Goal: Use online tool/utility: Use online tool/utility

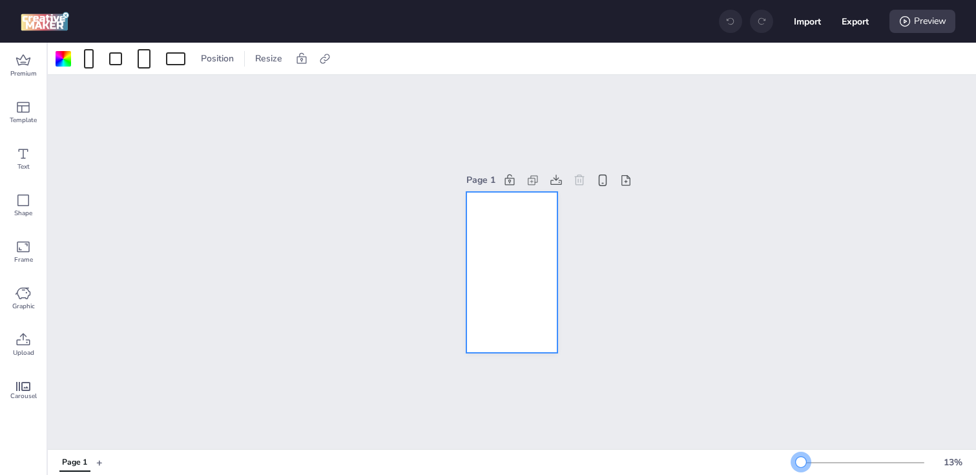
drag, startPoint x: 823, startPoint y: 461, endPoint x: 801, endPoint y: 462, distance: 22.0
click at [801, 462] on div at bounding box center [801, 462] width 10 height 10
click at [17, 66] on icon at bounding box center [24, 61] width 16 height 16
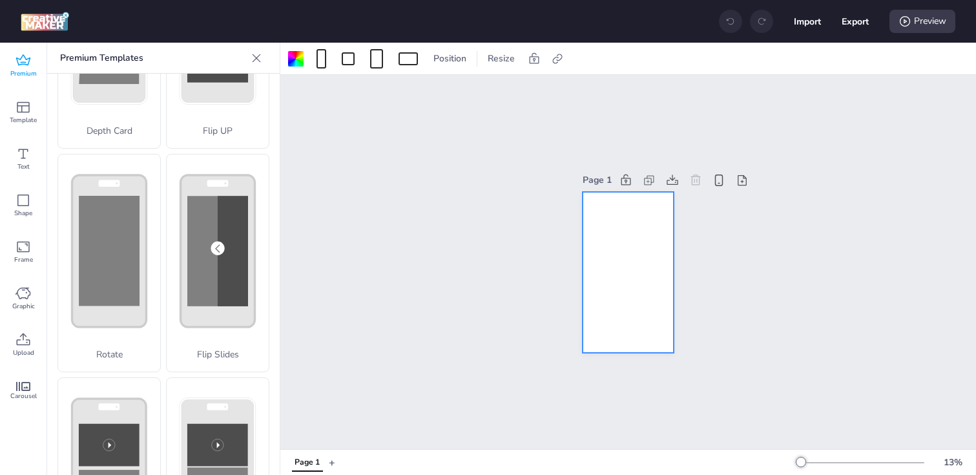
scroll to position [73, 0]
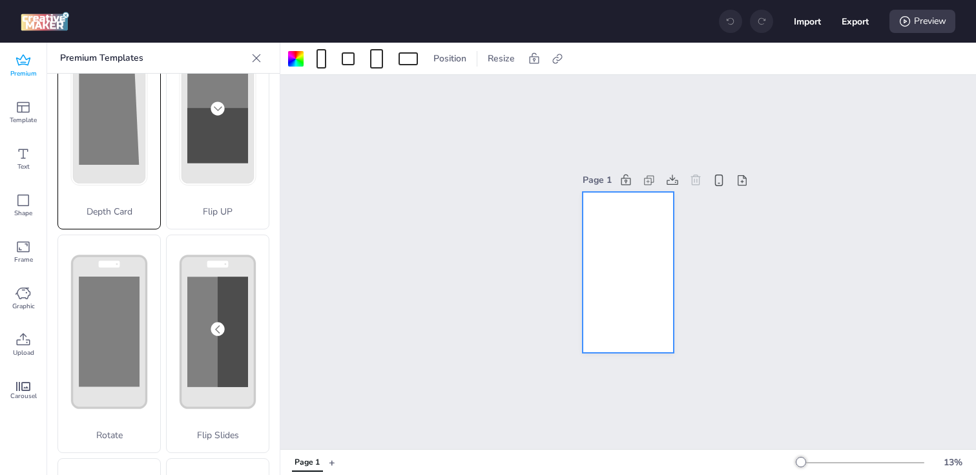
click at [101, 154] on div "Depth Card" at bounding box center [108, 120] width 103 height 218
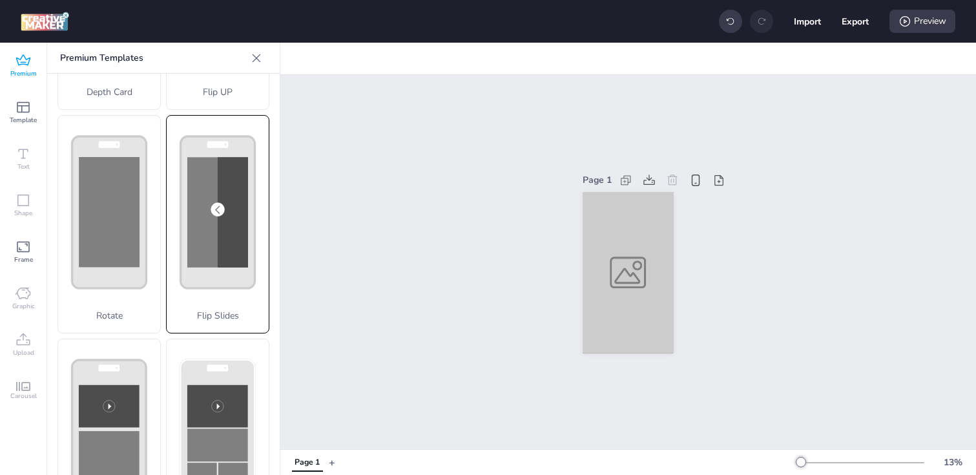
scroll to position [254, 0]
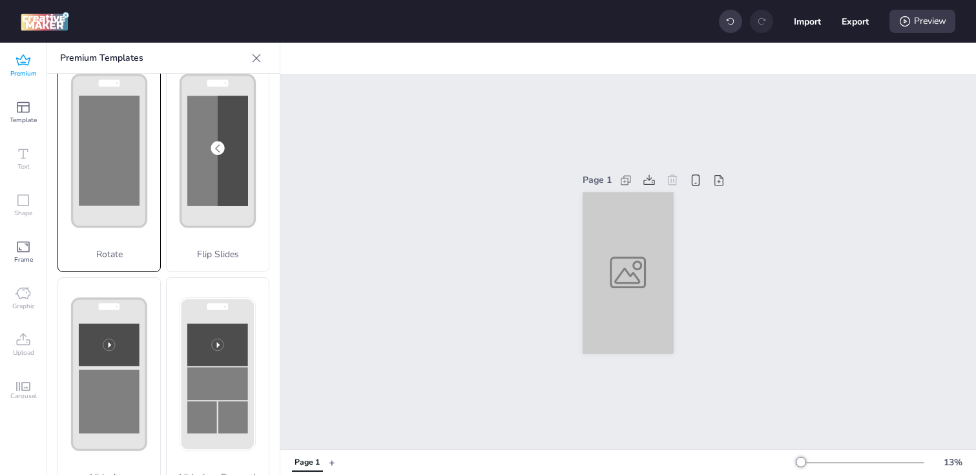
click at [105, 193] on rect at bounding box center [109, 151] width 61 height 110
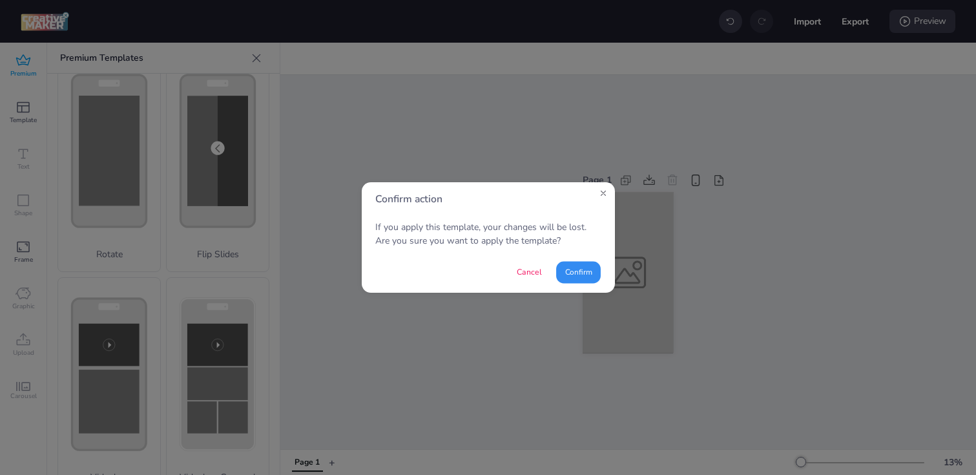
click at [569, 265] on button "Confirm" at bounding box center [578, 273] width 45 height 22
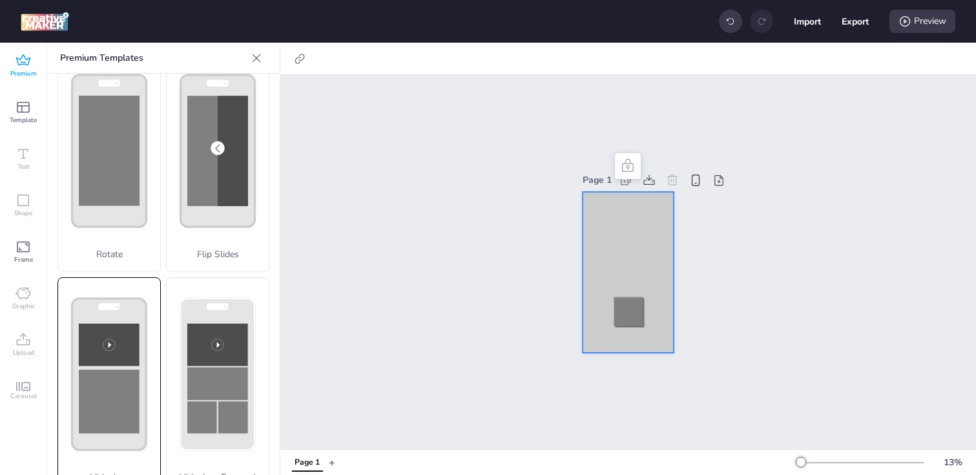
scroll to position [0, 0]
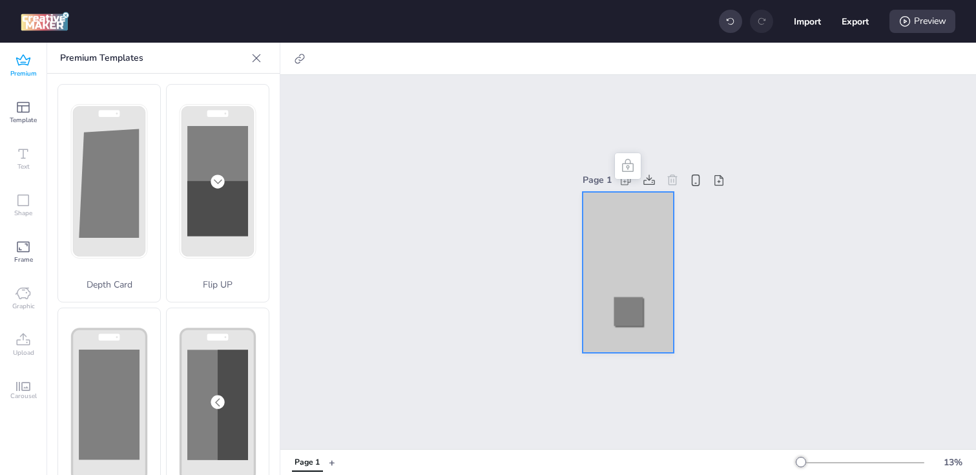
click at [610, 222] on div at bounding box center [628, 272] width 90 height 161
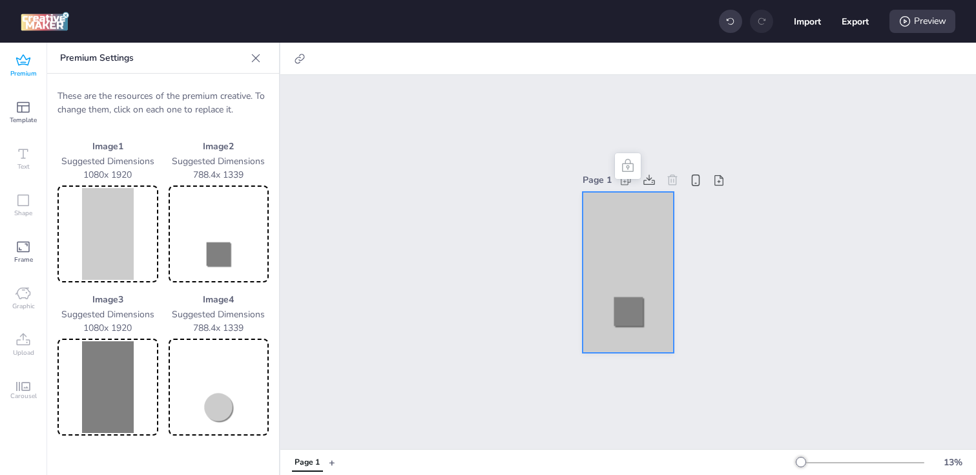
click at [107, 242] on img at bounding box center [108, 234] width 96 height 92
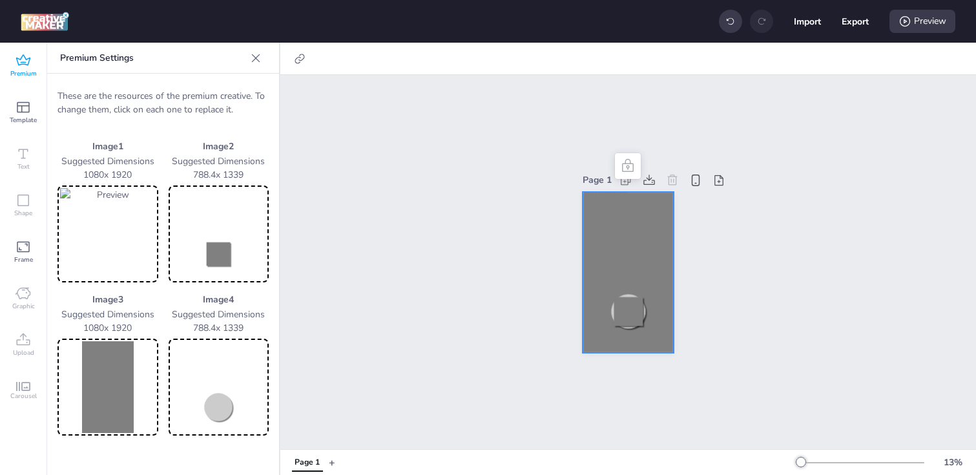
click at [114, 375] on img at bounding box center [108, 387] width 96 height 92
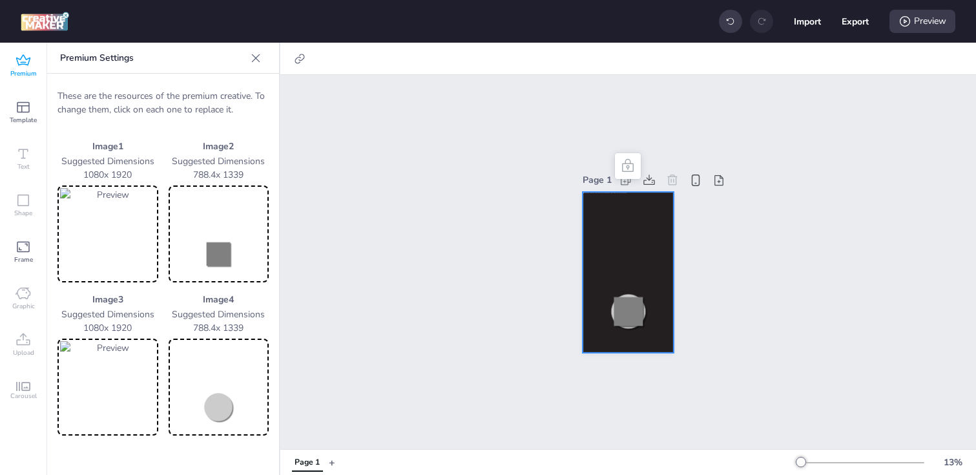
click at [215, 228] on img at bounding box center [219, 234] width 96 height 92
click at [225, 362] on img at bounding box center [219, 387] width 96 height 92
click at [896, 26] on div "Preview" at bounding box center [922, 21] width 66 height 23
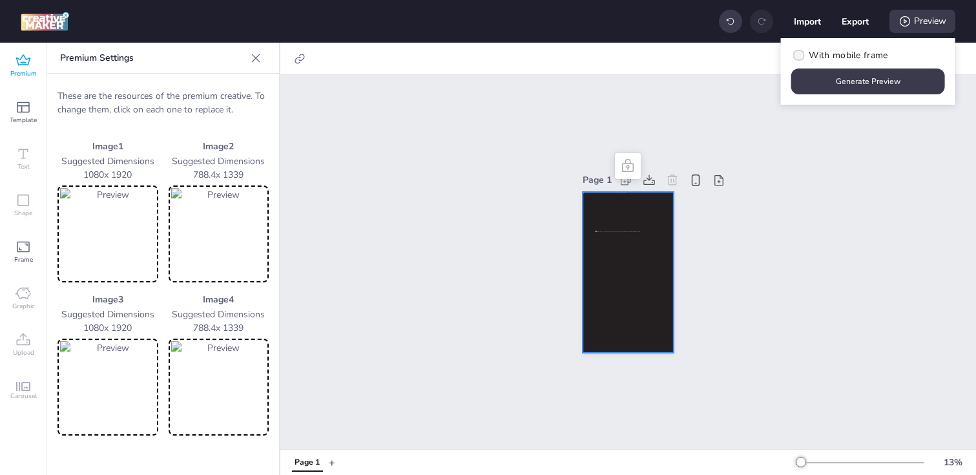
click at [869, 53] on span "With mobile frame" at bounding box center [848, 55] width 79 height 14
click at [801, 56] on input "With mobile frame" at bounding box center [797, 60] width 8 height 8
checkbox input "true"
click at [869, 80] on button "Generate Preview" at bounding box center [868, 81] width 154 height 26
